Goal: Task Accomplishment & Management: Manage account settings

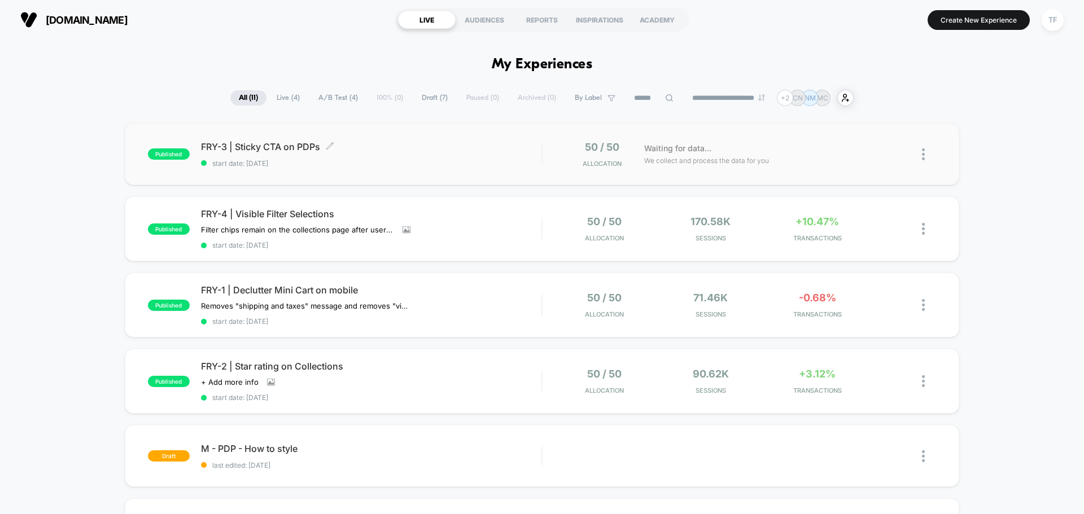
click at [462, 150] on span "FRY-3 | Sticky CTA on PDPs Click to edit experience details" at bounding box center [371, 146] width 340 height 11
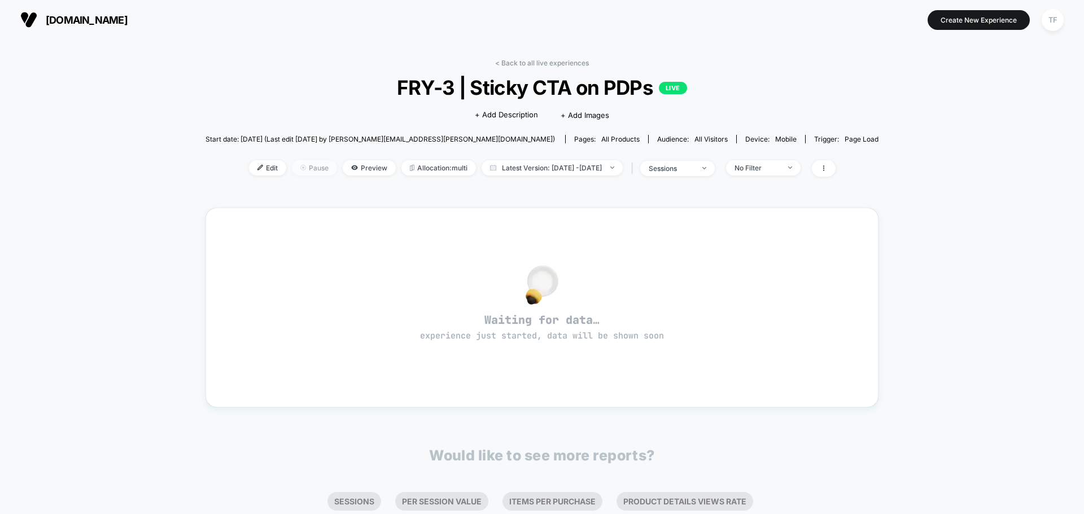
click at [296, 169] on span "Pause" at bounding box center [314, 167] width 45 height 15
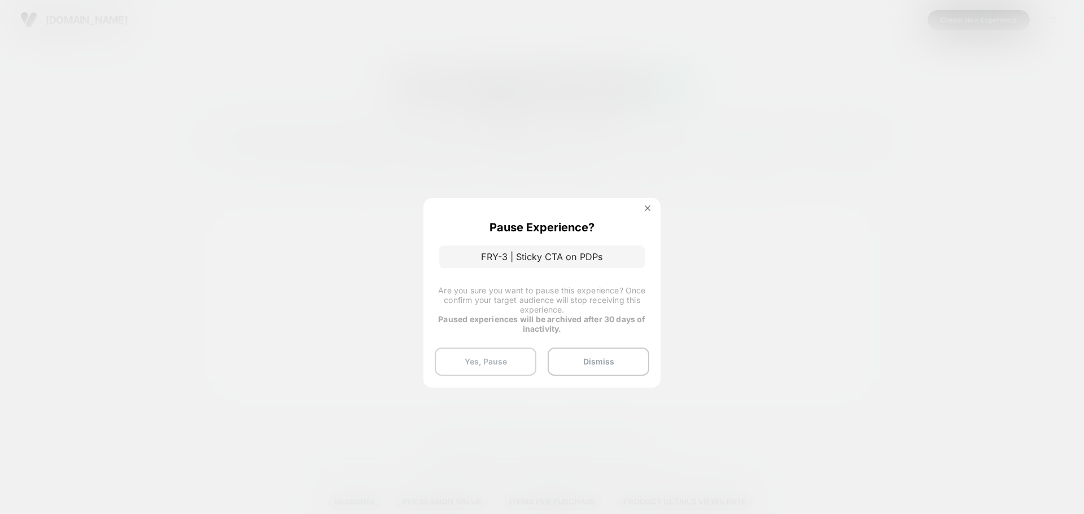
click at [497, 360] on button "Yes, Pause" at bounding box center [486, 362] width 102 height 28
